Goal: Task Accomplishment & Management: Complete application form

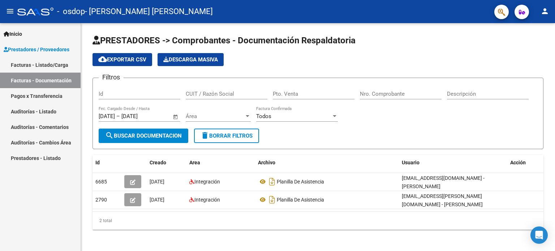
click at [51, 66] on link "Facturas - Listado/Carga" at bounding box center [40, 65] width 81 height 16
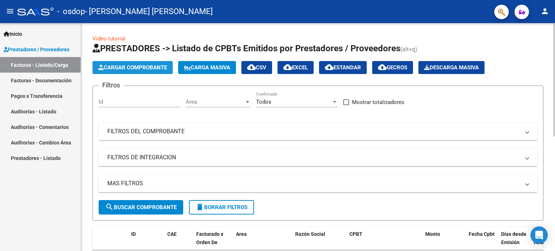
click at [127, 69] on span "Cargar Comprobante" at bounding box center [132, 67] width 69 height 6
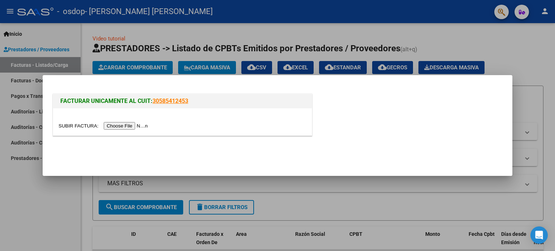
click at [133, 109] on div at bounding box center [182, 121] width 259 height 27
click at [136, 125] on input "file" at bounding box center [103, 126] width 91 height 8
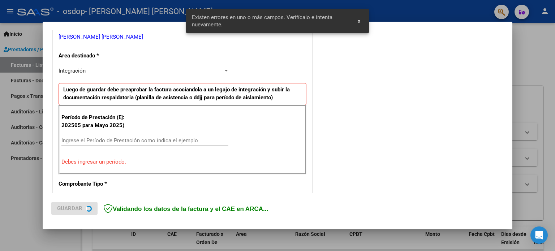
scroll to position [156, 0]
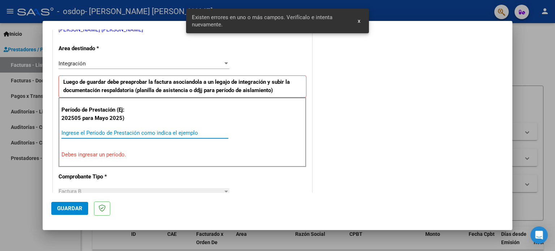
click at [117, 132] on input "Ingrese el Período de Prestación como indica el ejemplo" at bounding box center [144, 133] width 167 height 6
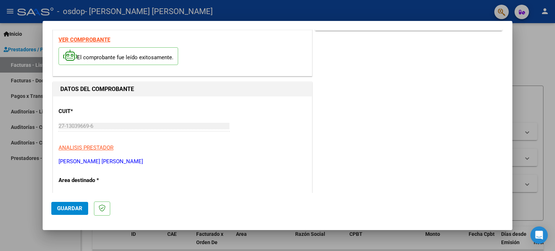
scroll to position [0, 0]
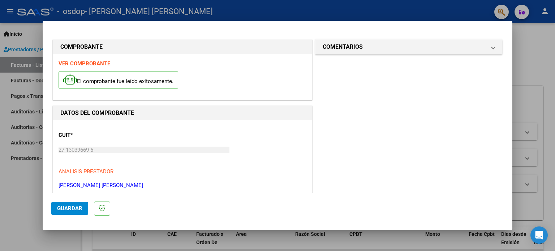
type input "202509"
click at [79, 206] on span "Guardar" at bounding box center [69, 208] width 25 height 6
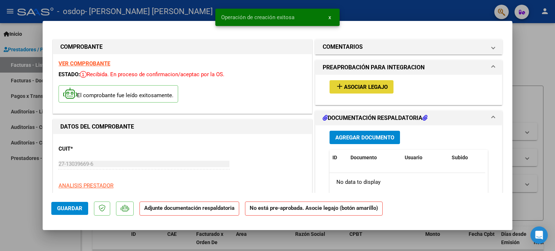
drag, startPoint x: 344, startPoint y: 84, endPoint x: 347, endPoint y: 87, distance: 4.1
click at [347, 87] on span "Asociar Legajo" at bounding box center [366, 87] width 44 height 6
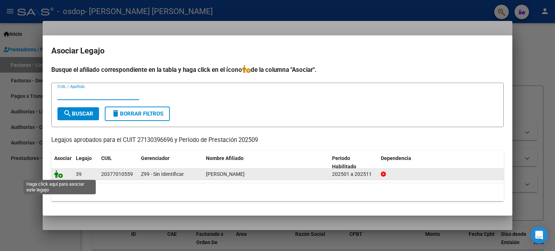
click at [62, 175] on icon at bounding box center [58, 174] width 9 height 8
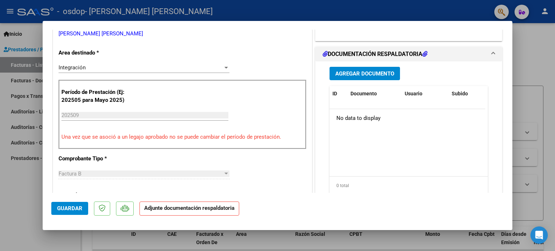
scroll to position [144, 0]
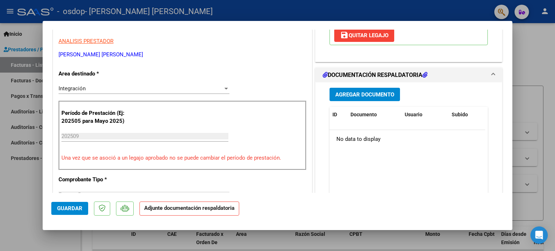
drag, startPoint x: 345, startPoint y: 93, endPoint x: 350, endPoint y: 94, distance: 4.4
click at [350, 94] on span "Agregar Documento" at bounding box center [364, 94] width 59 height 6
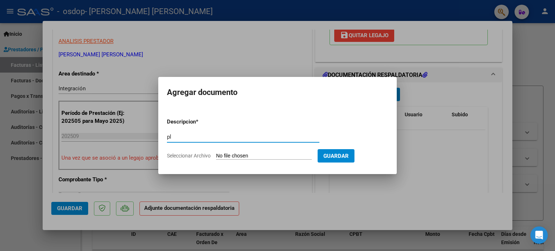
type input "p"
type input "PLANILLA DE ASISTENCIA"
click at [298, 159] on input "Seleccionar Archivo" at bounding box center [264, 156] width 96 height 7
type input "C:\fakepath\CS PDF [DATE] [DATE].pdf"
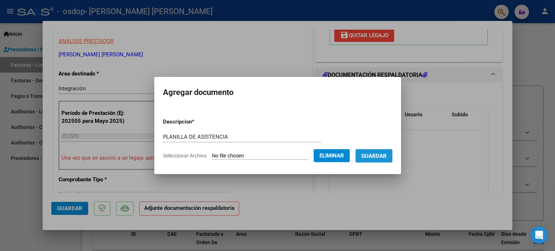
click at [370, 157] on span "Guardar" at bounding box center [373, 156] width 25 height 6
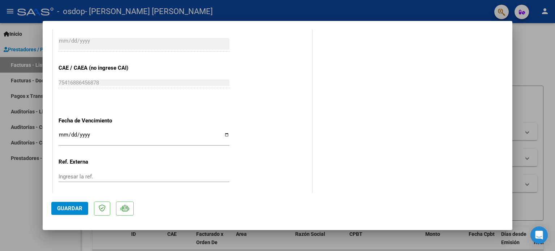
scroll to position [482, 0]
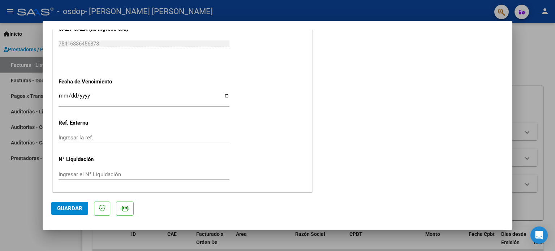
click at [71, 208] on span "Guardar" at bounding box center [69, 208] width 25 height 6
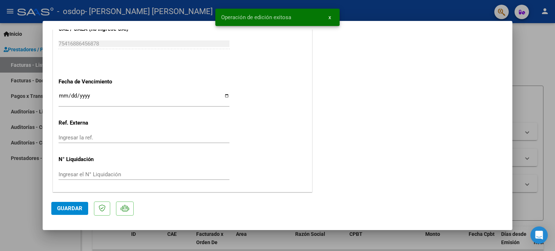
click at [523, 53] on div at bounding box center [277, 125] width 555 height 251
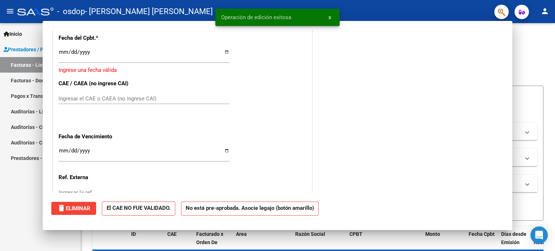
scroll to position [0, 0]
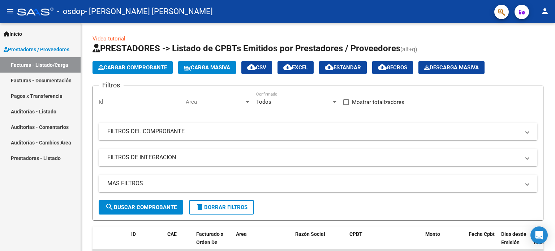
click at [45, 66] on link "Facturas - Listado/Carga" at bounding box center [40, 65] width 81 height 16
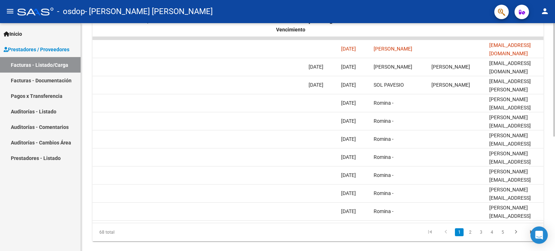
scroll to position [217, 0]
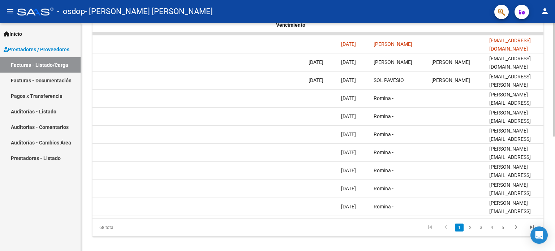
click at [554, 220] on div at bounding box center [554, 189] width 2 height 113
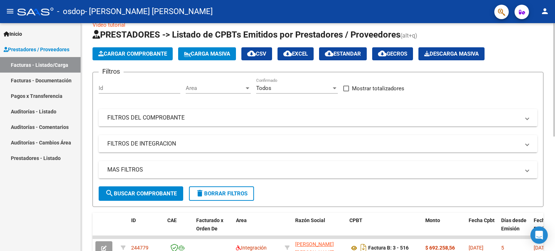
scroll to position [0, 0]
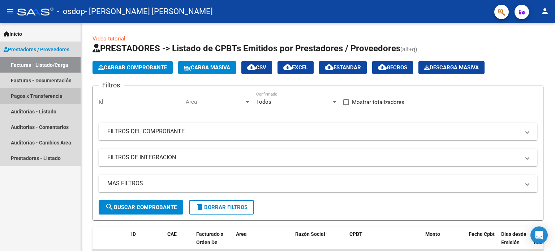
click at [44, 94] on link "Pagos x Transferencia" at bounding box center [40, 96] width 81 height 16
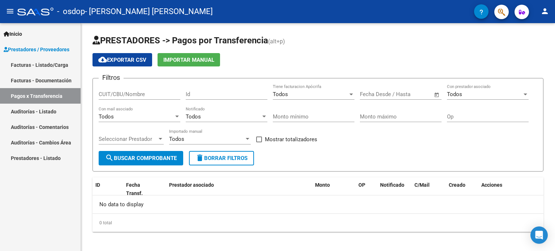
click at [44, 78] on link "Facturas - Documentación" at bounding box center [40, 81] width 81 height 16
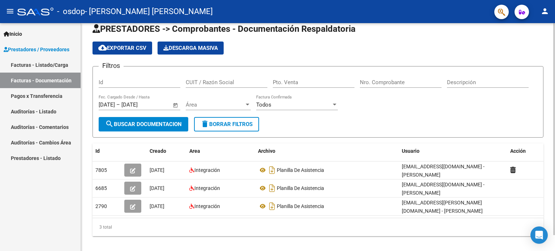
scroll to position [17, 0]
